Goal: Navigation & Orientation: Find specific page/section

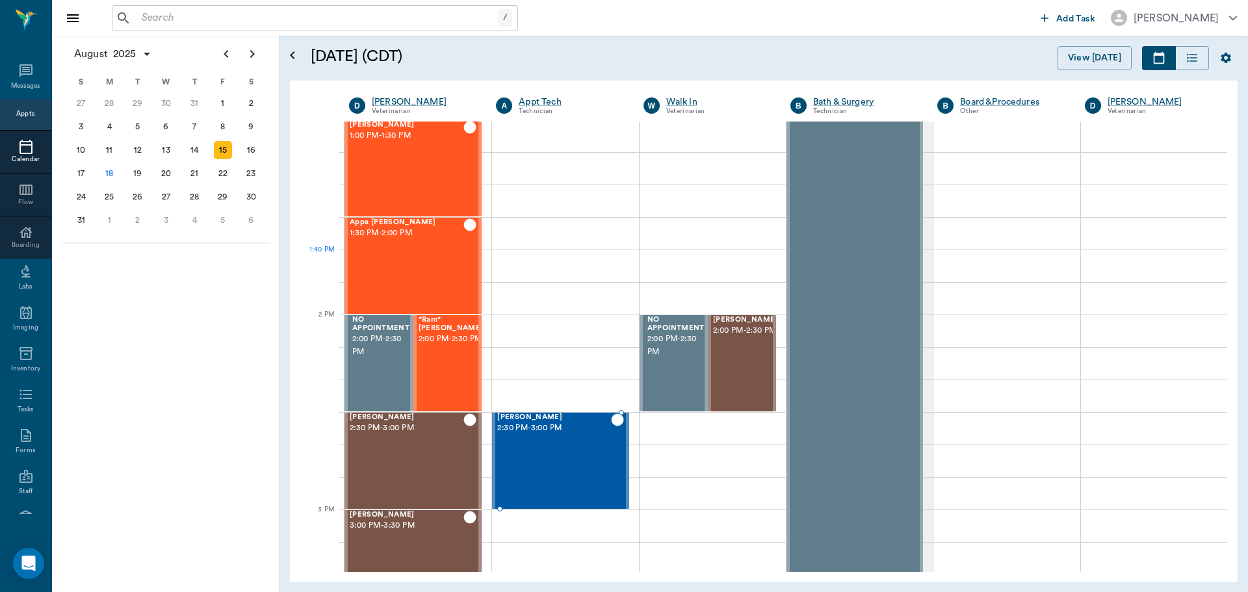
scroll to position [976, 0]
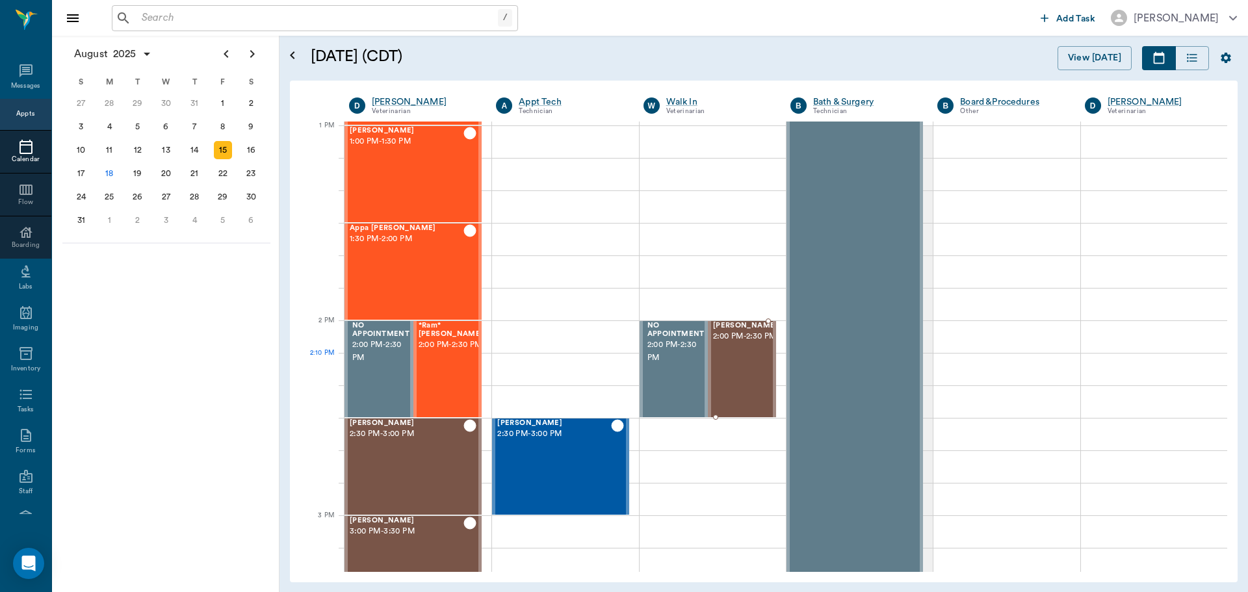
click at [749, 366] on div "[PERSON_NAME] 2:00 PM - 2:30 PM" at bounding box center [745, 369] width 65 height 95
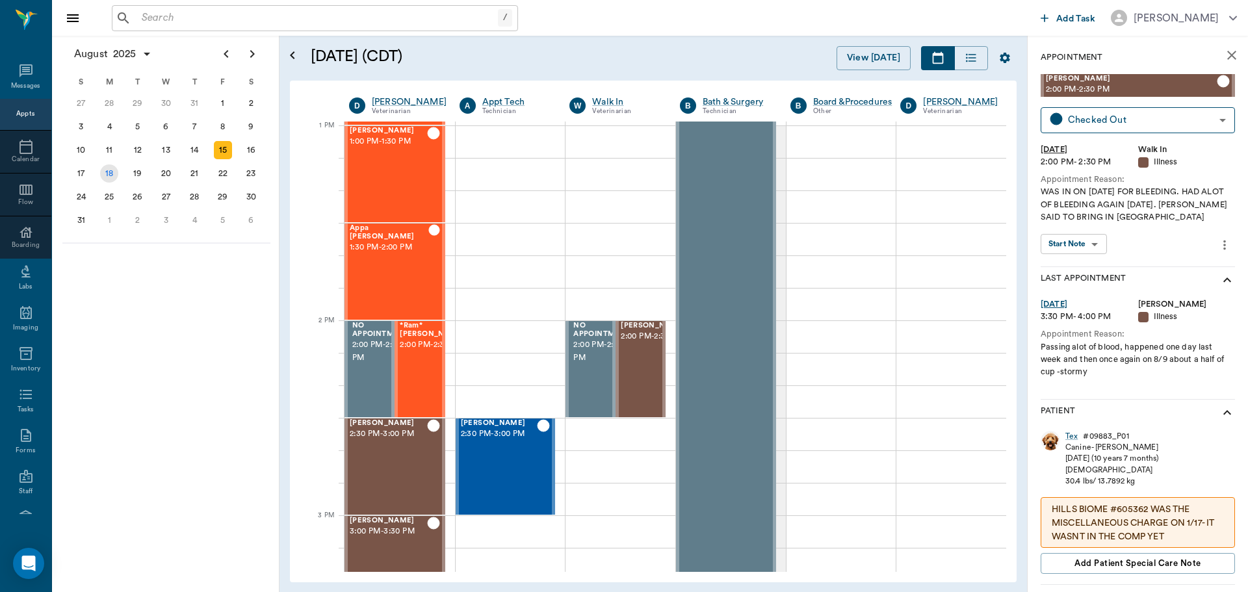
click at [113, 168] on div "18" at bounding box center [109, 173] width 18 height 18
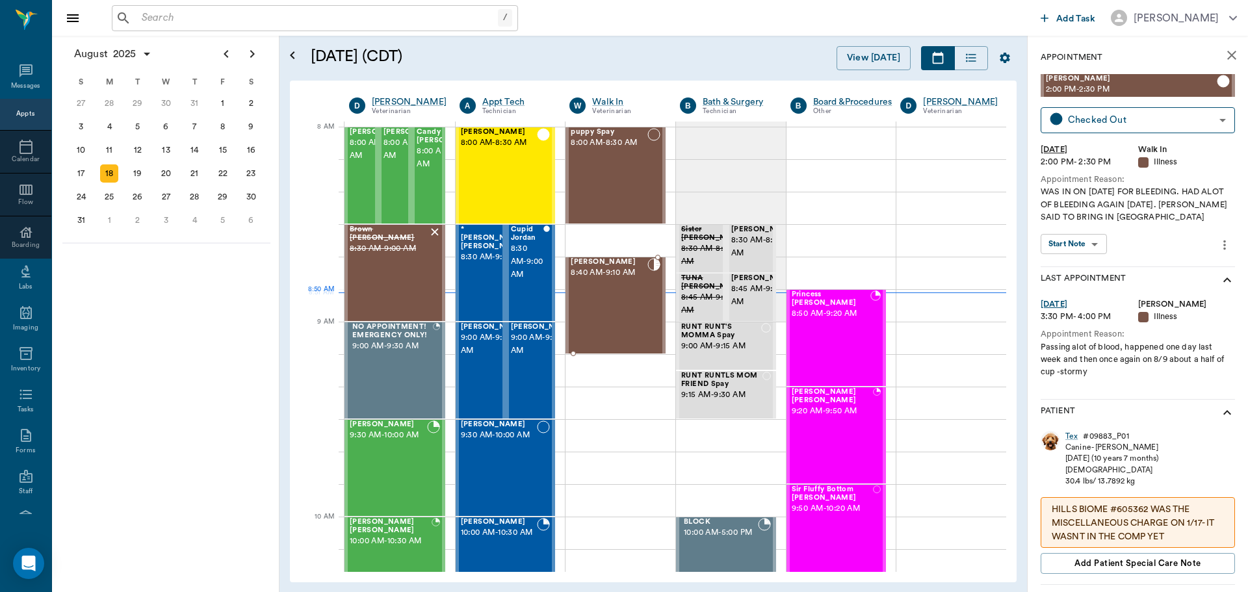
click at [615, 296] on div "[PERSON_NAME] 8:40 AM - 9:10 AM" at bounding box center [608, 305] width 77 height 95
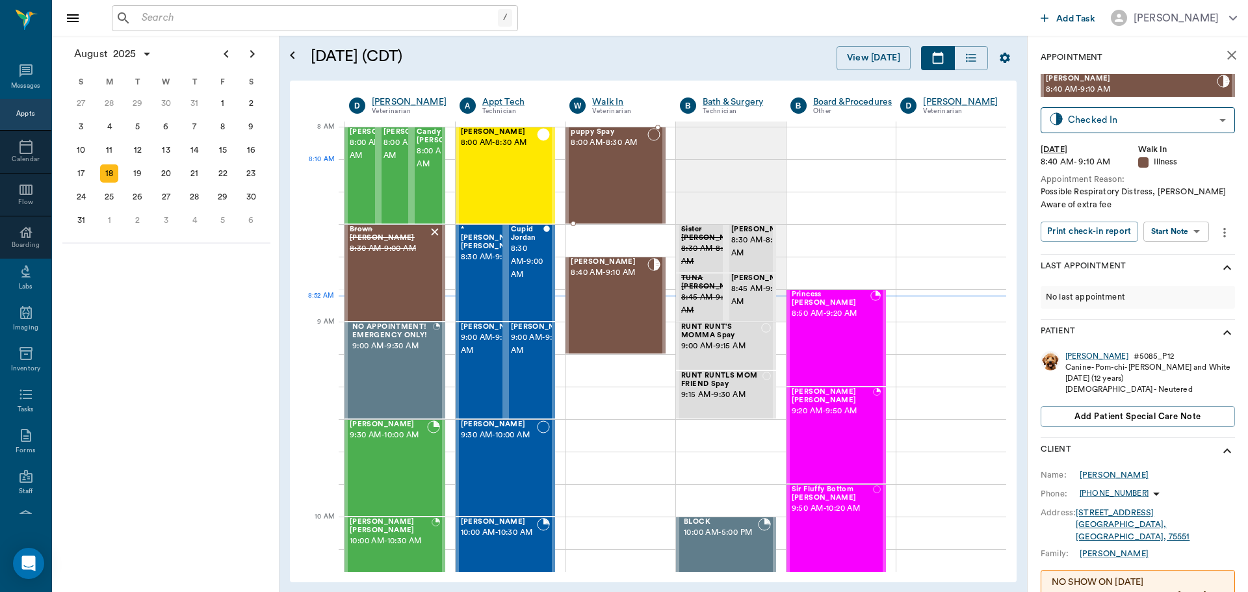
click at [617, 188] on div "puppy Spay 8:00 AM - 8:30 AM" at bounding box center [608, 175] width 77 height 95
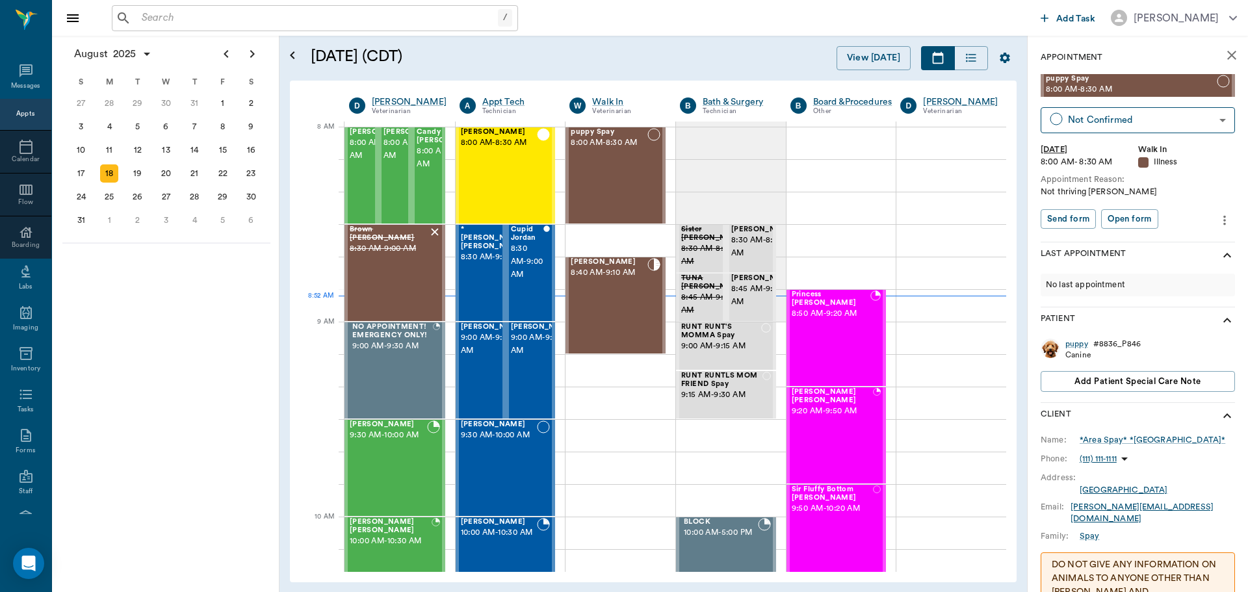
drag, startPoint x: 1097, startPoint y: 267, endPoint x: 1103, endPoint y: 245, distance: 22.9
drag, startPoint x: 1103, startPoint y: 245, endPoint x: 1190, endPoint y: 195, distance: 100.4
click at [1190, 195] on div "Not thriving [PERSON_NAME]" at bounding box center [1137, 192] width 194 height 12
click at [626, 294] on div "[PERSON_NAME] 8:40 AM - 9:10 AM" at bounding box center [608, 305] width 77 height 95
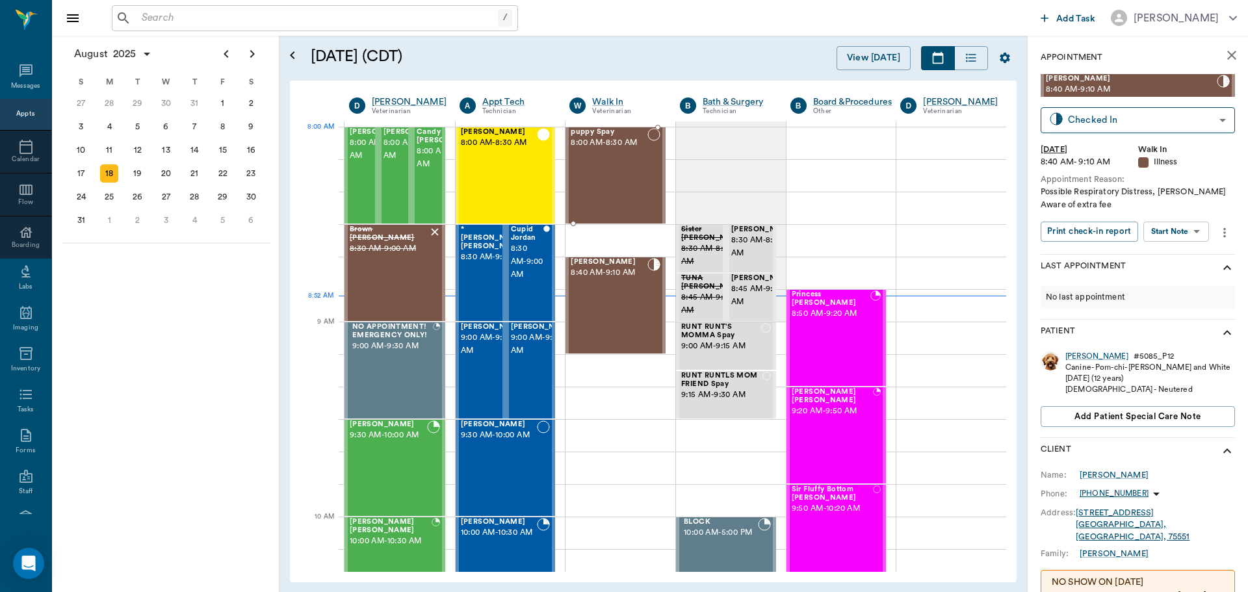
click at [611, 157] on div "puppy Spay 8:00 AM - 8:30 AM" at bounding box center [608, 175] width 77 height 95
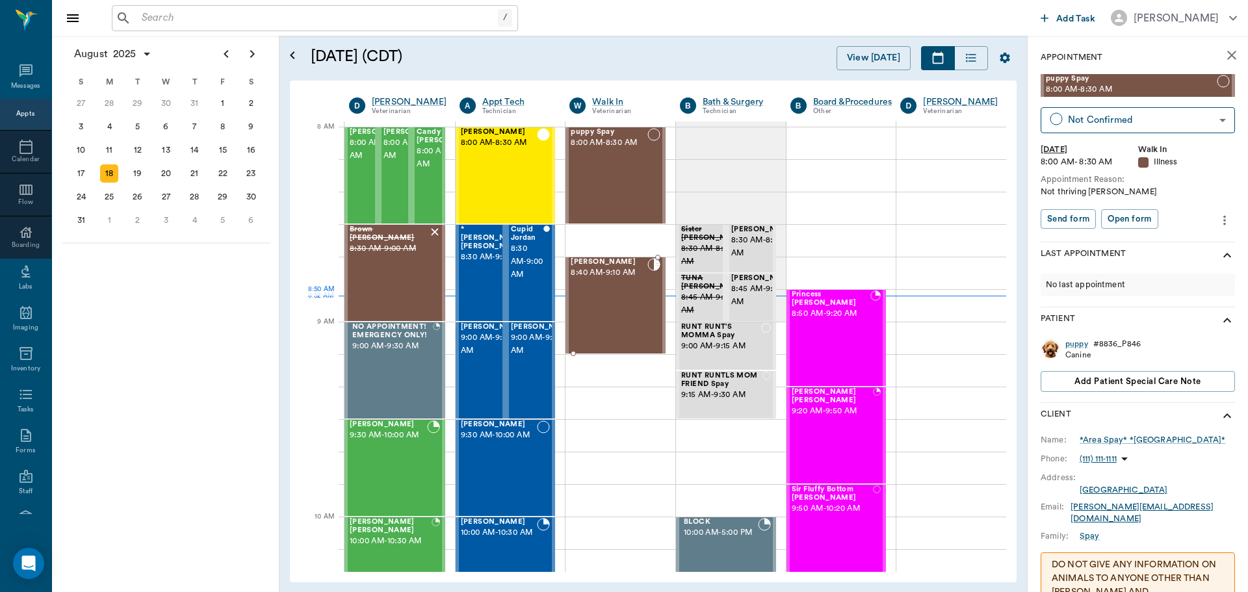
click at [609, 300] on div "[PERSON_NAME] 8:40 AM - 9:10 AM" at bounding box center [608, 305] width 77 height 95
